Goal: Find contact information: Find contact information

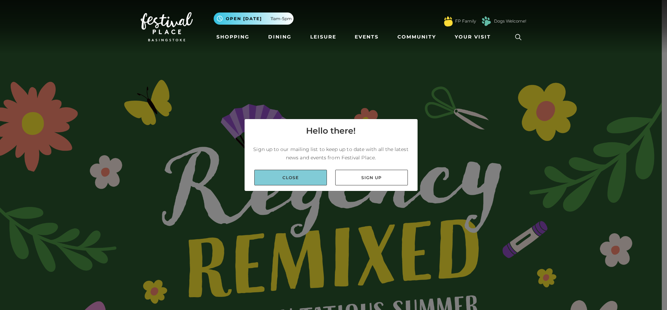
click at [290, 172] on link "Close" at bounding box center [290, 178] width 73 height 16
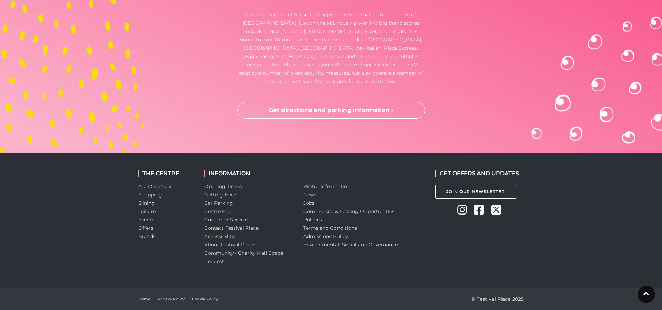
scroll to position [2333, 0]
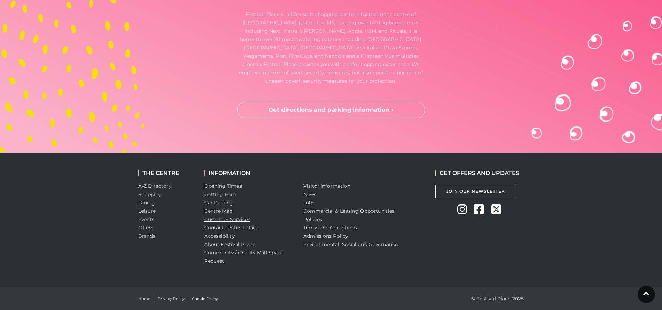
click at [220, 219] on link "Customer Services" at bounding box center [227, 219] width 46 height 6
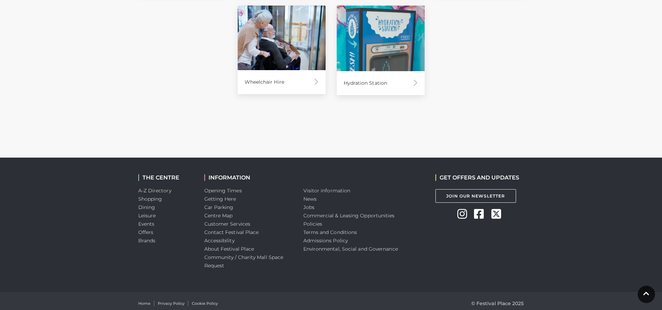
scroll to position [560, 0]
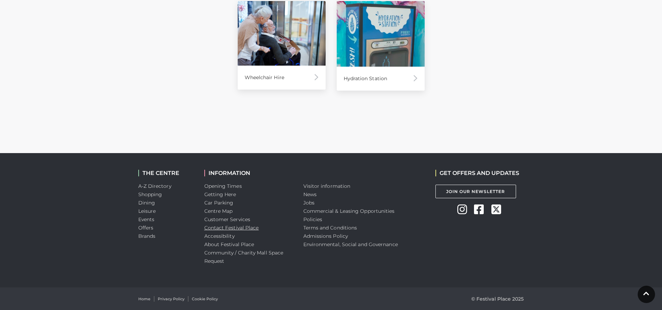
click at [216, 229] on link "Contact Festival Place" at bounding box center [231, 228] width 55 height 6
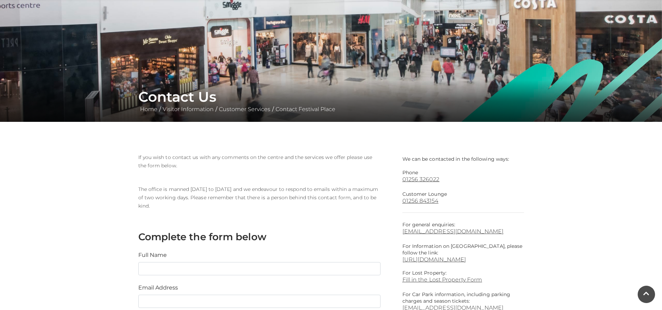
scroll to position [69, 0]
